Goal: Task Accomplishment & Management: Manage account settings

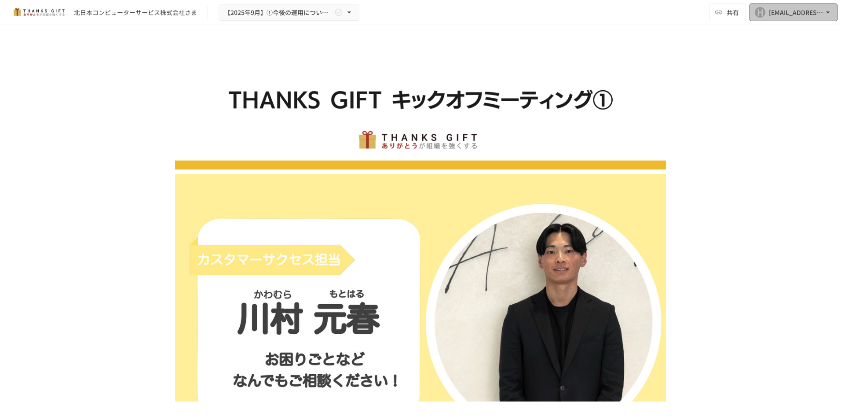
click at [792, 14] on div "[EMAIL_ADDRESS][DOMAIN_NAME]" at bounding box center [796, 12] width 55 height 11
click at [829, 11] on div at bounding box center [420, 210] width 841 height 420
click at [829, 11] on icon "button" at bounding box center [828, 12] width 9 height 9
click at [202, 121] on div at bounding box center [420, 210] width 841 height 420
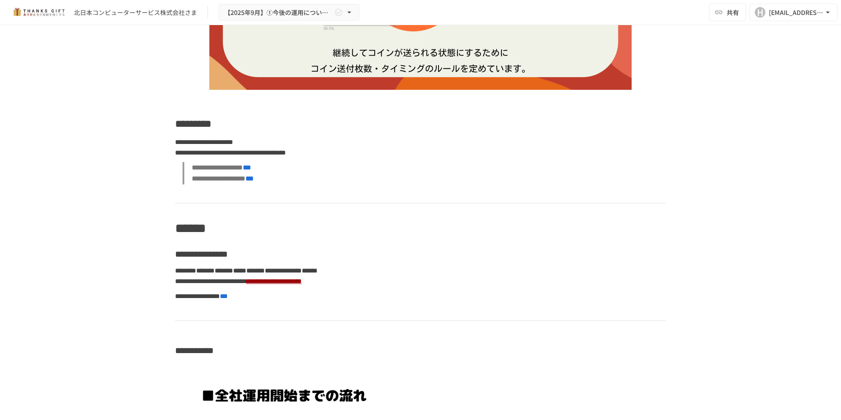
scroll to position [2632, 0]
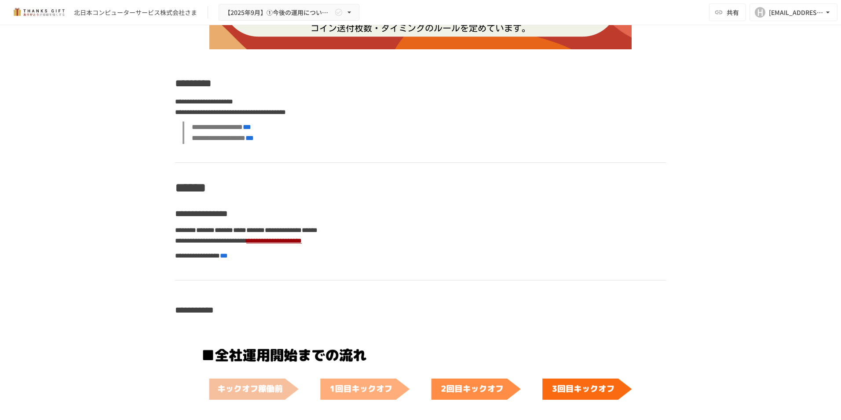
click at [66, 135] on div "**********" at bounding box center [420, 213] width 841 height 376
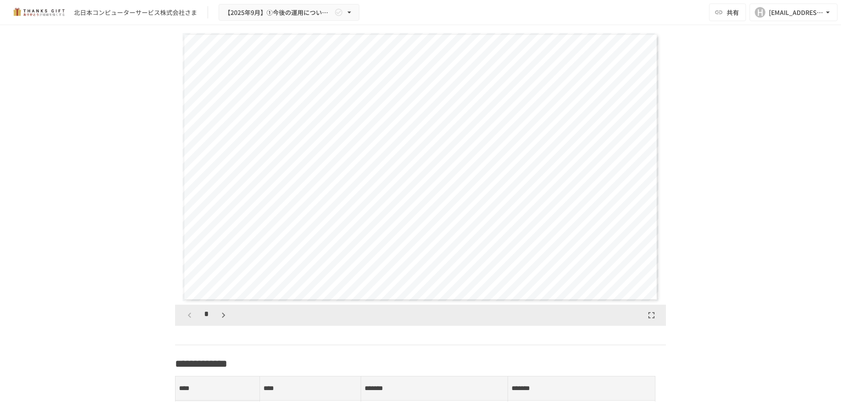
scroll to position [916, 0]
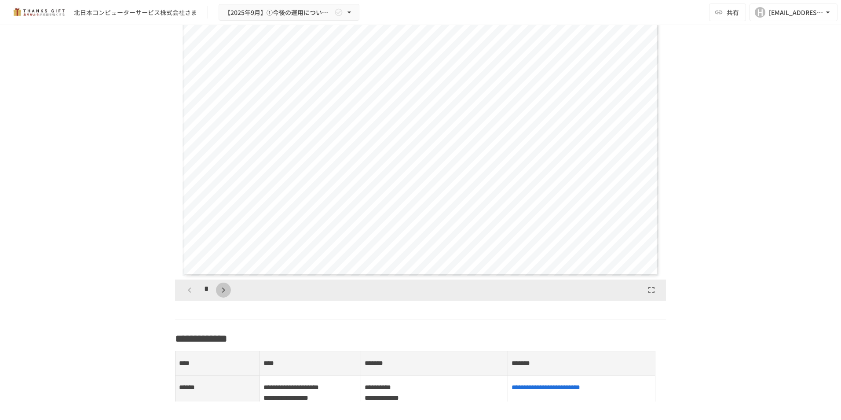
click at [222, 293] on icon "button" at bounding box center [223, 289] width 3 height 5
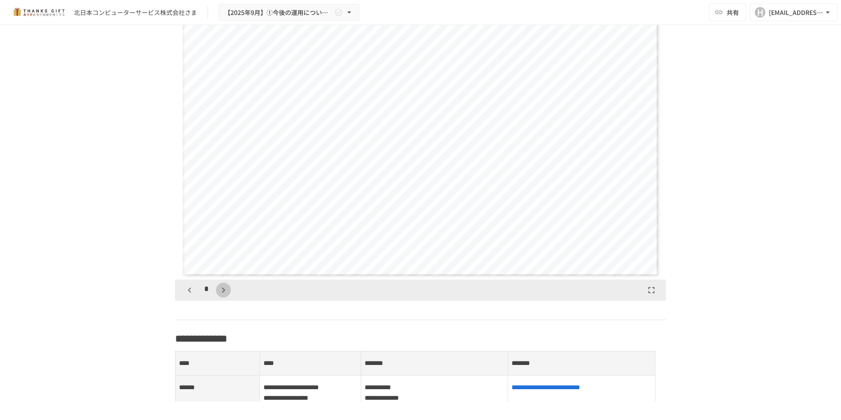
click at [222, 293] on icon "button" at bounding box center [223, 289] width 3 height 5
